Goal: Transaction & Acquisition: Purchase product/service

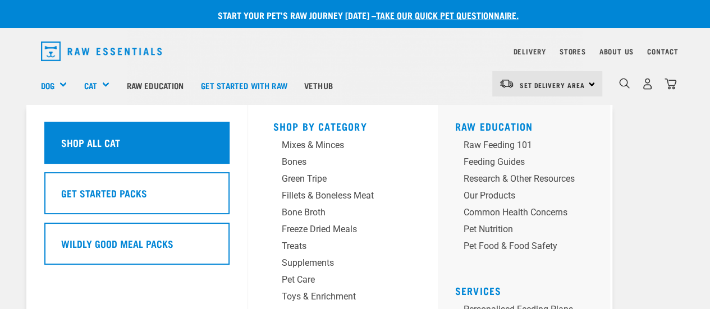
click at [95, 138] on h5 "Shop All Cat" at bounding box center [90, 142] width 59 height 15
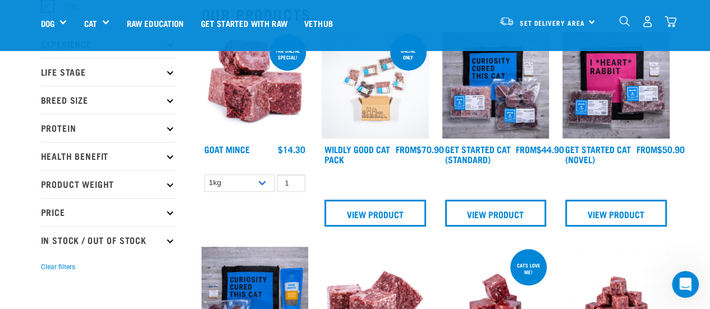
scroll to position [112, 0]
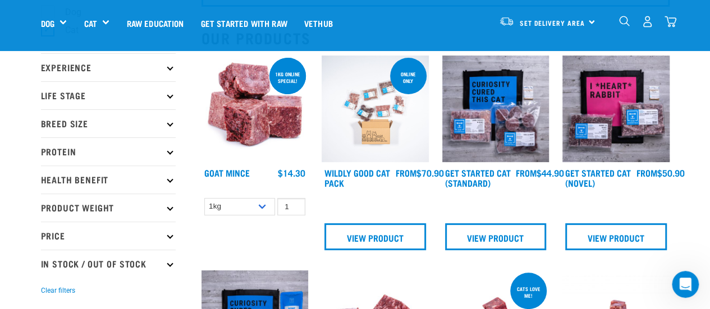
click at [173, 95] on p "Life Stage" at bounding box center [108, 95] width 135 height 28
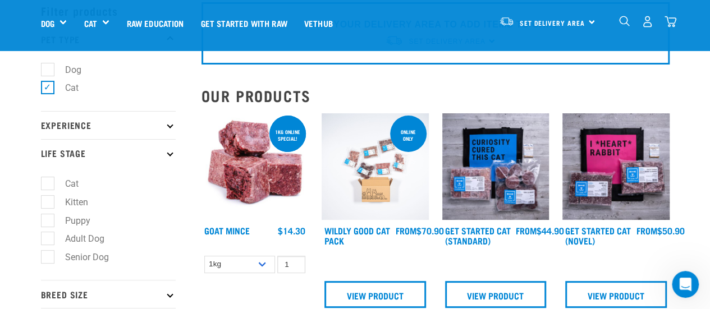
scroll to position [0, 0]
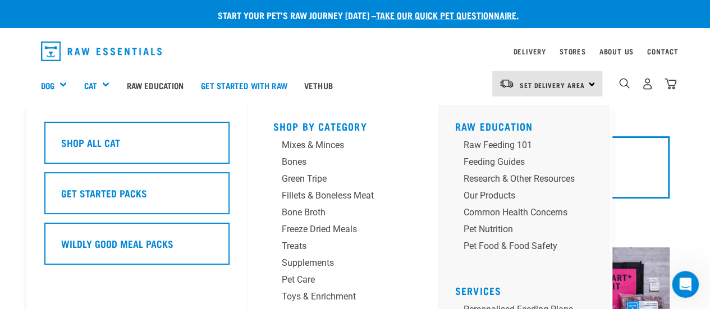
click at [109, 83] on div "Cat" at bounding box center [101, 85] width 34 height 45
click at [342, 294] on div "Toys & Enrichment" at bounding box center [333, 296] width 105 height 13
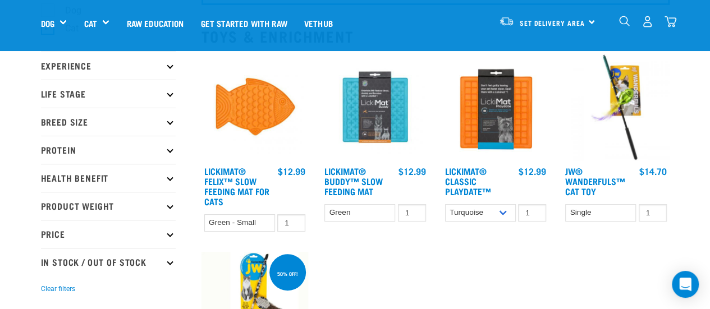
scroll to position [112, 0]
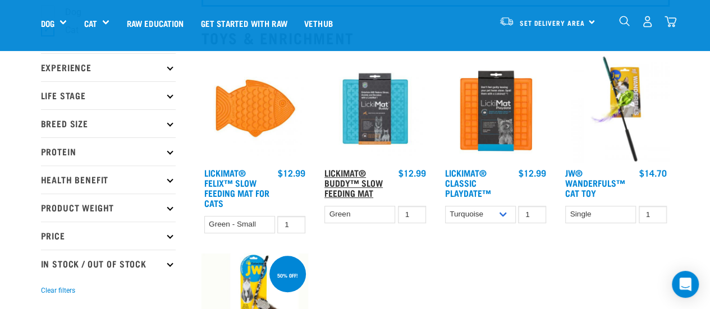
click at [363, 182] on link "LickiMat® Buddy™ Slow Feeding Mat" at bounding box center [353, 182] width 58 height 25
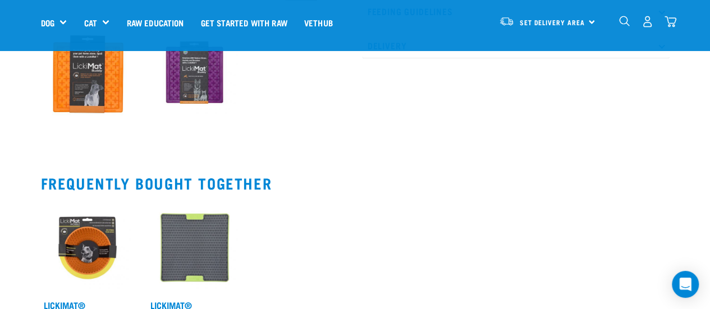
scroll to position [449, 0]
